Goal: Information Seeking & Learning: Learn about a topic

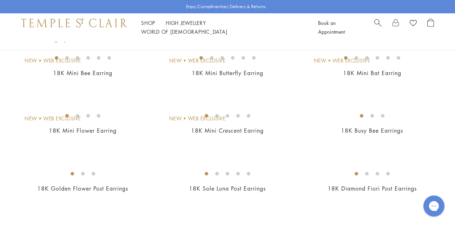
scroll to position [76, 0]
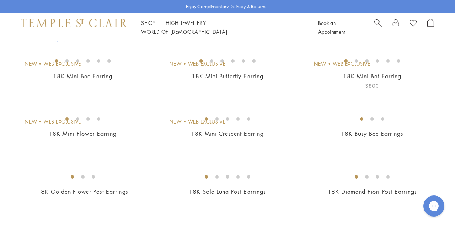
click at [0, 0] on img at bounding box center [0, 0] width 0 height 0
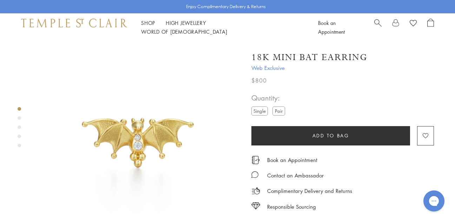
click at [380, 26] on span "Search" at bounding box center [377, 22] width 7 height 7
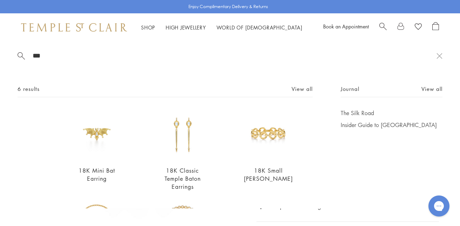
type input "***"
click at [360, 112] on link "The Silk Road" at bounding box center [392, 113] width 102 height 8
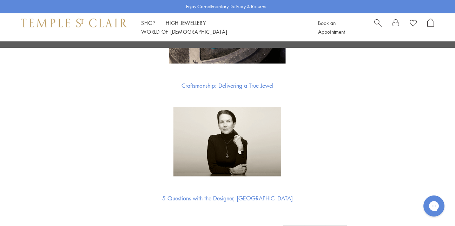
scroll to position [2452, 0]
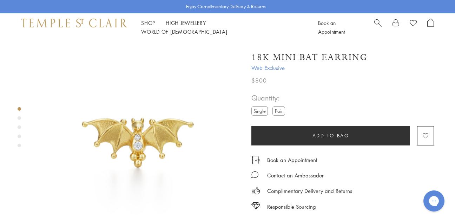
click at [19, 118] on div "Product gallery navigation" at bounding box center [20, 118] width 4 height 4
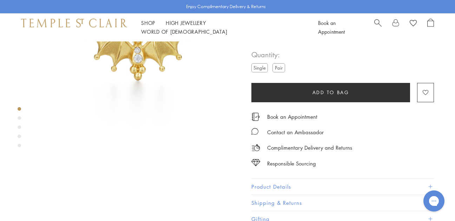
scroll to position [219, 0]
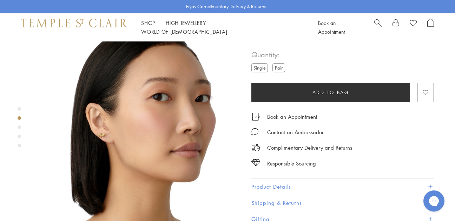
click at [18, 132] on div "Product gallery navigation" at bounding box center [20, 128] width 4 height 47
click at [19, 126] on div "Product gallery navigation" at bounding box center [20, 127] width 4 height 4
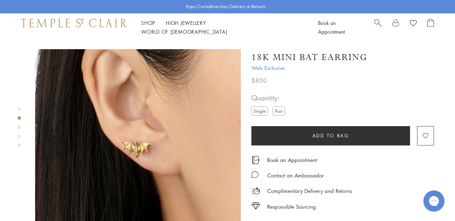
scroll to position [0, 0]
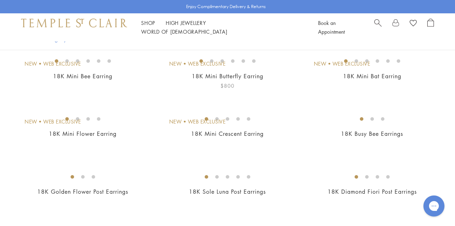
scroll to position [76, 0]
click at [0, 0] on img at bounding box center [0, 0] width 0 height 0
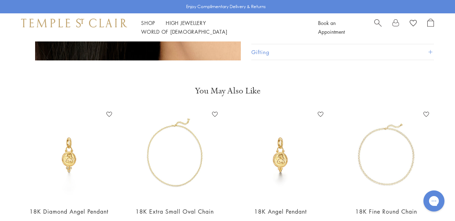
scroll to position [1107, 0]
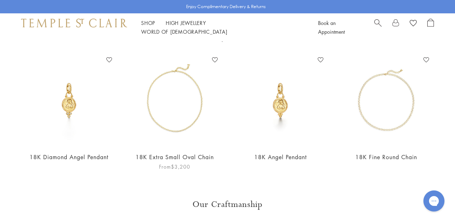
click at [186, 72] on img at bounding box center [175, 100] width 92 height 92
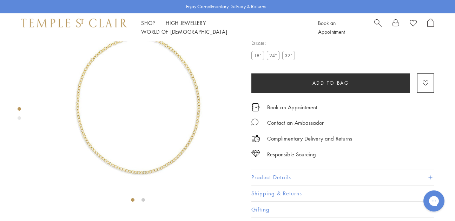
click at [192, 83] on img at bounding box center [138, 103] width 206 height 206
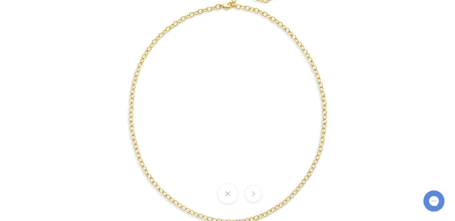
scroll to position [596, 0]
click at [234, 192] on button at bounding box center [227, 193] width 19 height 19
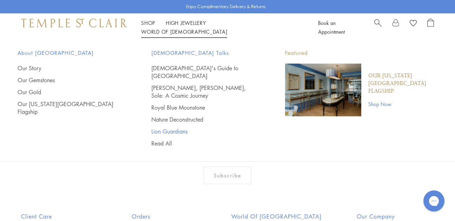
click at [180, 127] on link "Lion Guardians" at bounding box center [204, 131] width 106 height 8
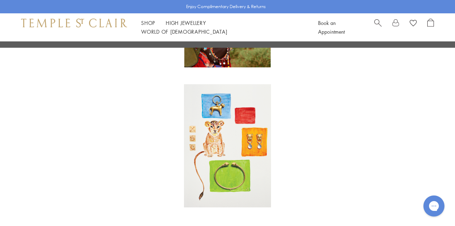
scroll to position [439, 0]
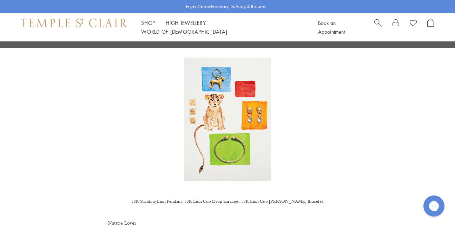
click at [235, 140] on img at bounding box center [227, 119] width 87 height 123
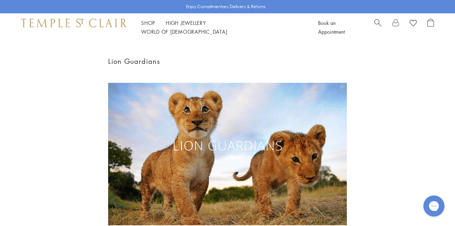
click at [377, 23] on span "Search" at bounding box center [377, 22] width 7 height 7
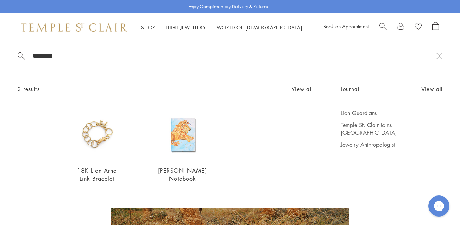
type input "********"
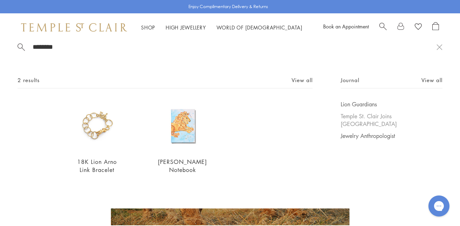
click at [381, 116] on link "Temple St. Clair Joins [GEOGRAPHIC_DATA]" at bounding box center [392, 119] width 102 height 15
